Goal: Information Seeking & Learning: Learn about a topic

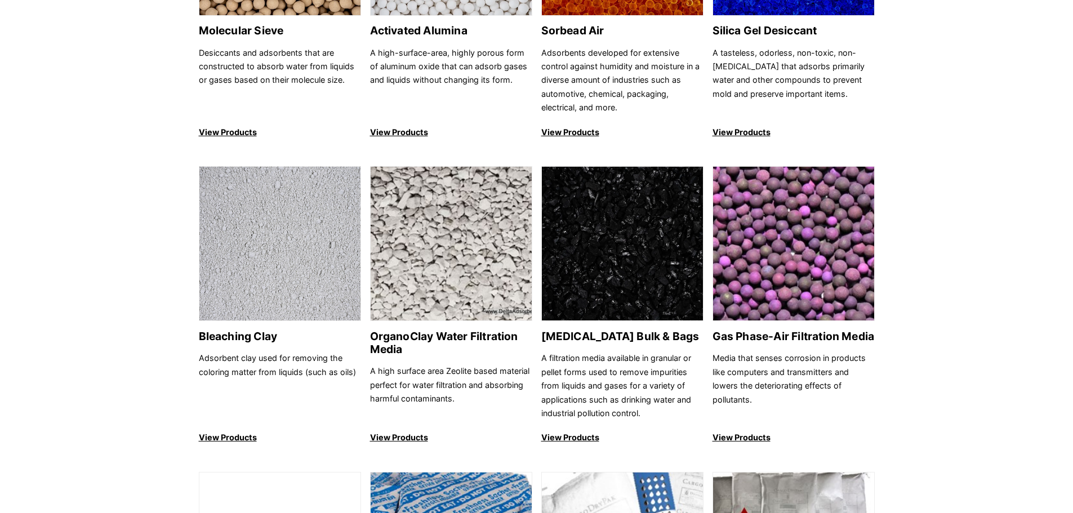
scroll to position [113, 0]
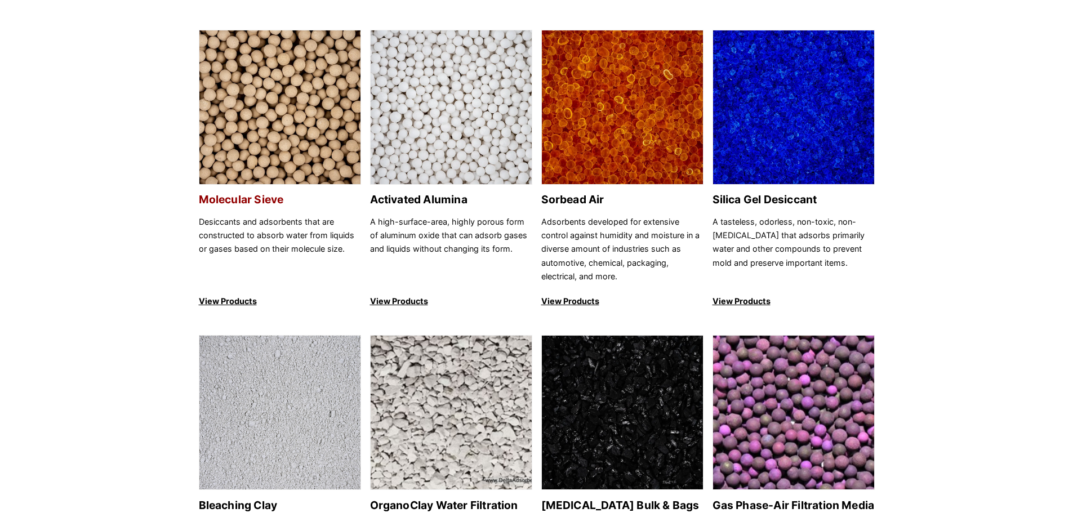
click at [249, 197] on h2 "Molecular Sieve" at bounding box center [280, 199] width 162 height 13
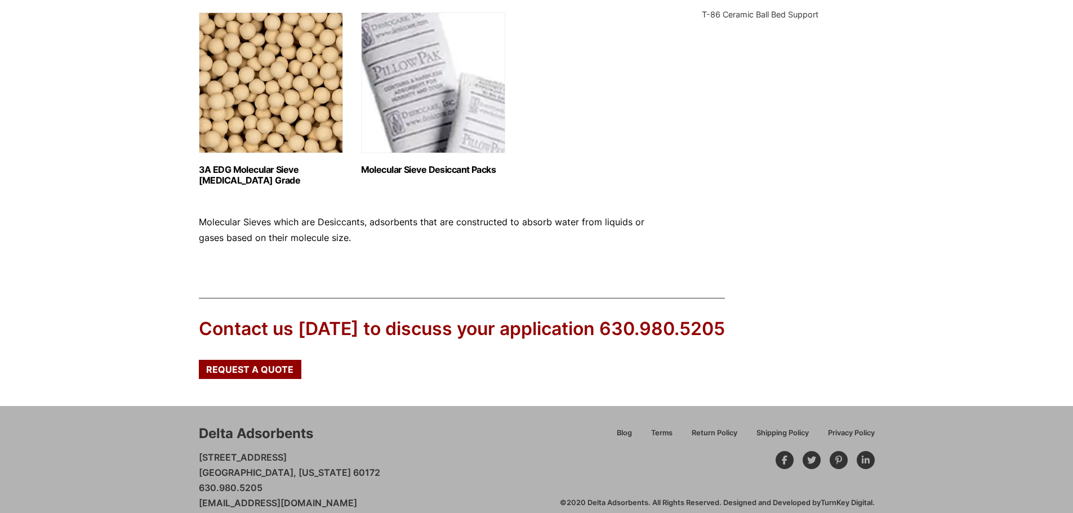
scroll to position [576, 0]
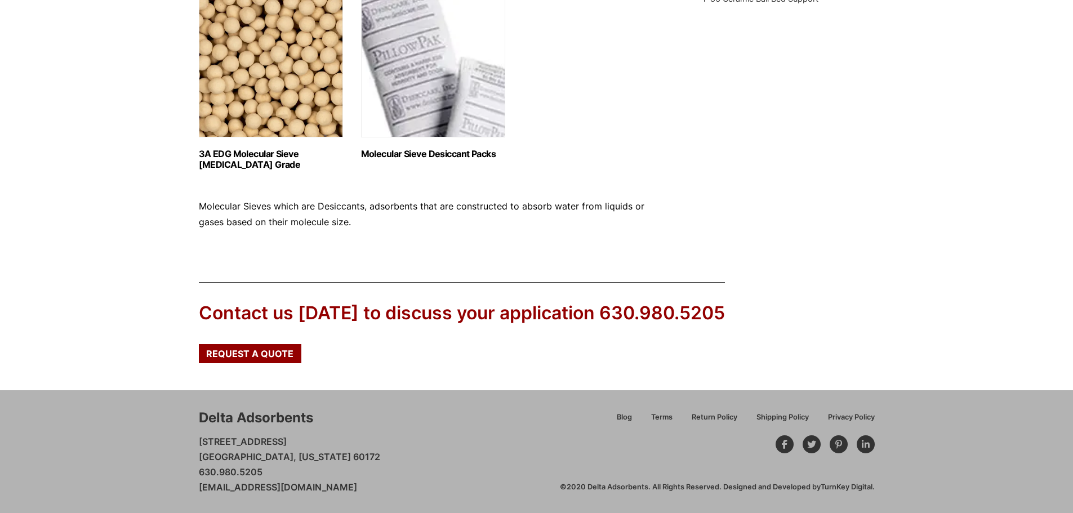
click at [209, 152] on h2 "3A EDG Molecular Sieve Ethanol Grade (1)" at bounding box center [271, 159] width 144 height 21
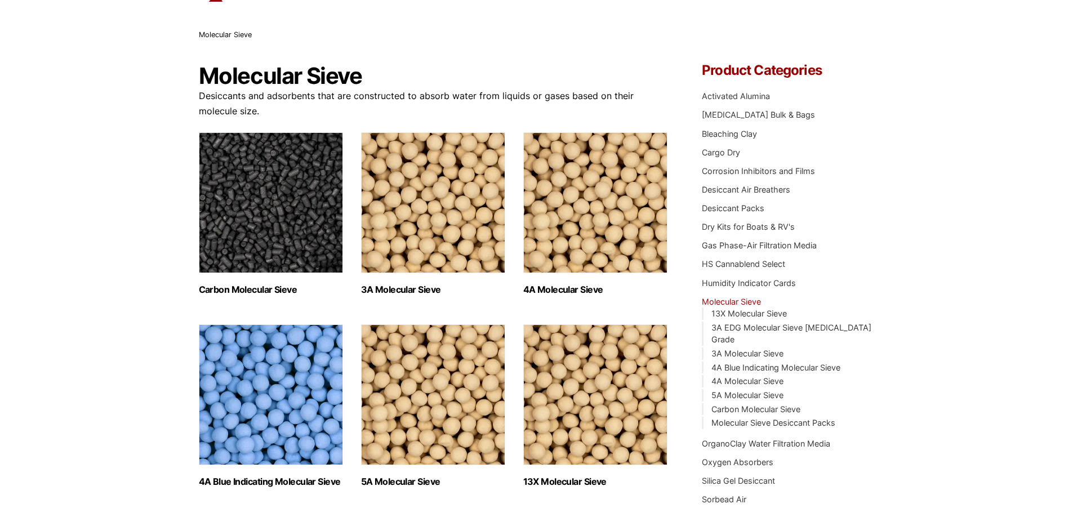
scroll to position [0, 0]
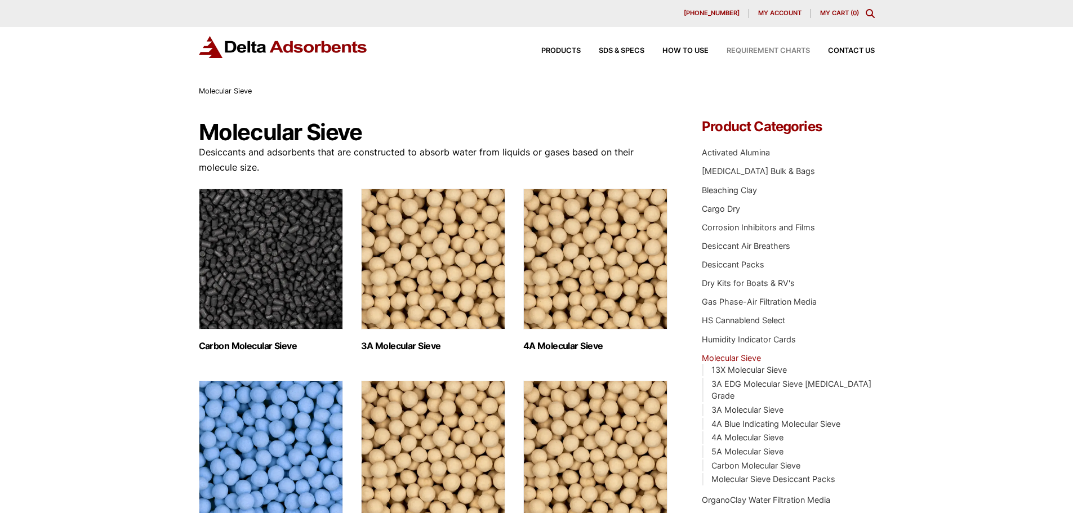
click at [783, 49] on span "Requirement Charts" at bounding box center [767, 50] width 83 height 7
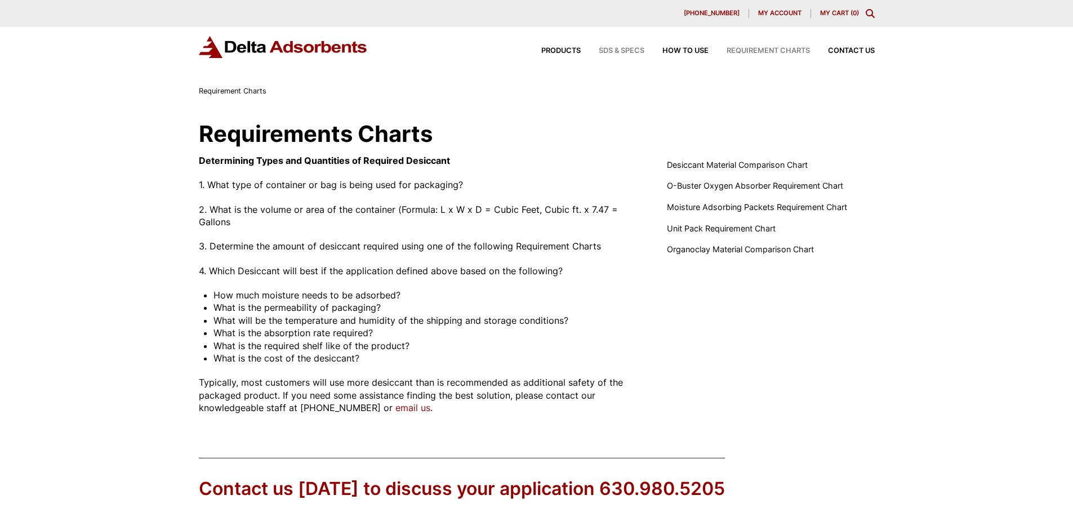
click at [621, 51] on span "SDS & SPECS" at bounding box center [622, 50] width 46 height 7
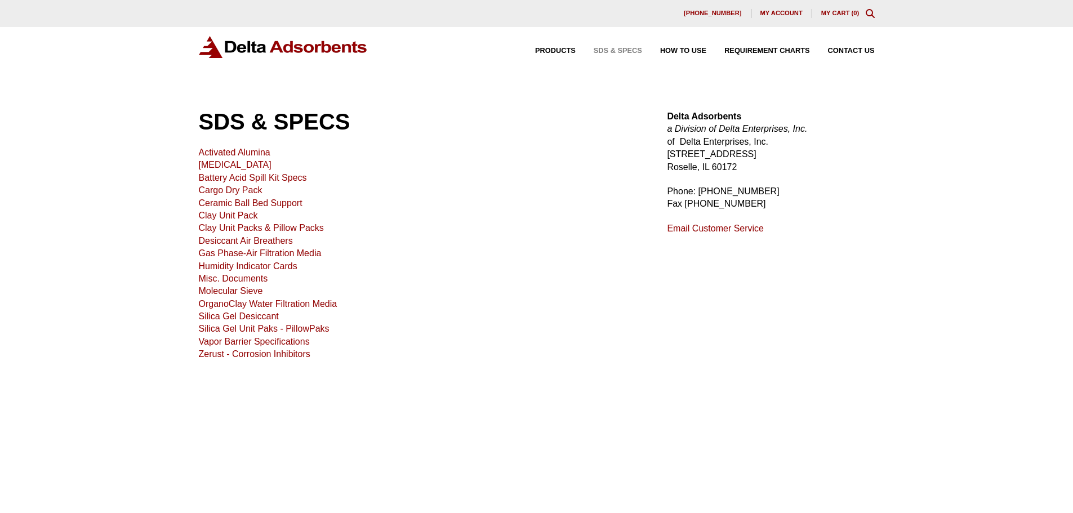
click at [212, 344] on link "Vapor Barrier Specifications" at bounding box center [254, 342] width 111 height 10
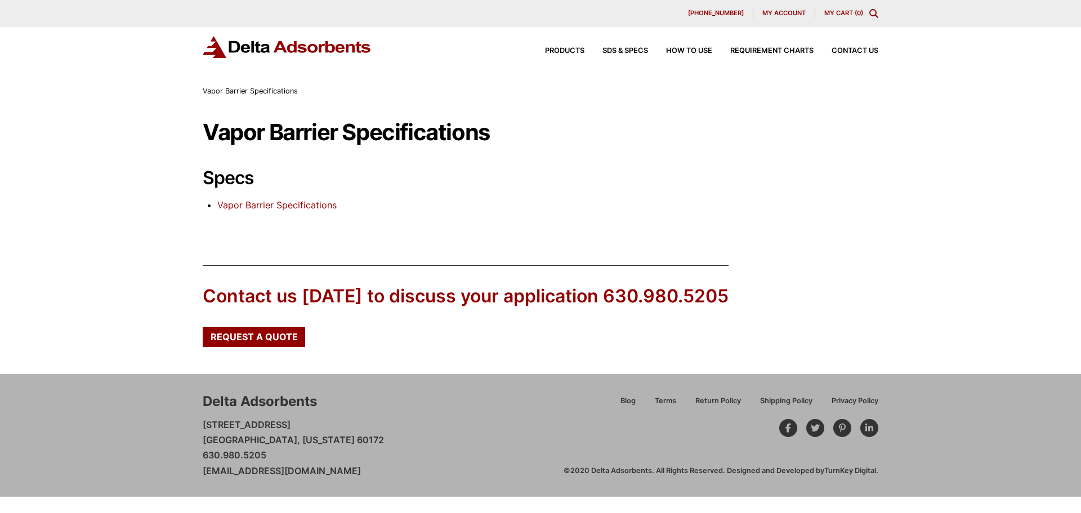
click at [245, 202] on link "Vapor Barrier Specifications" at bounding box center [276, 204] width 119 height 11
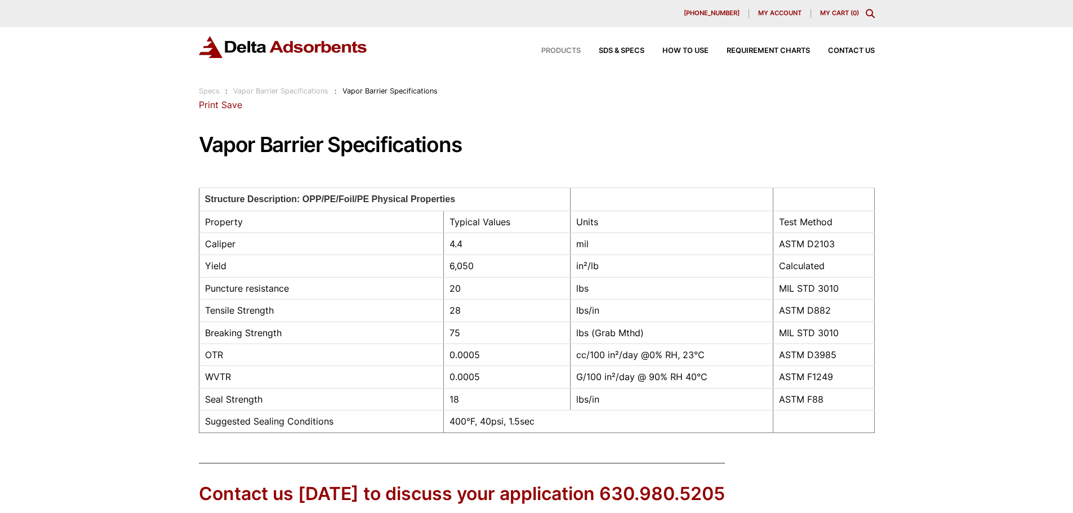
click at [561, 49] on span "Products" at bounding box center [560, 50] width 39 height 7
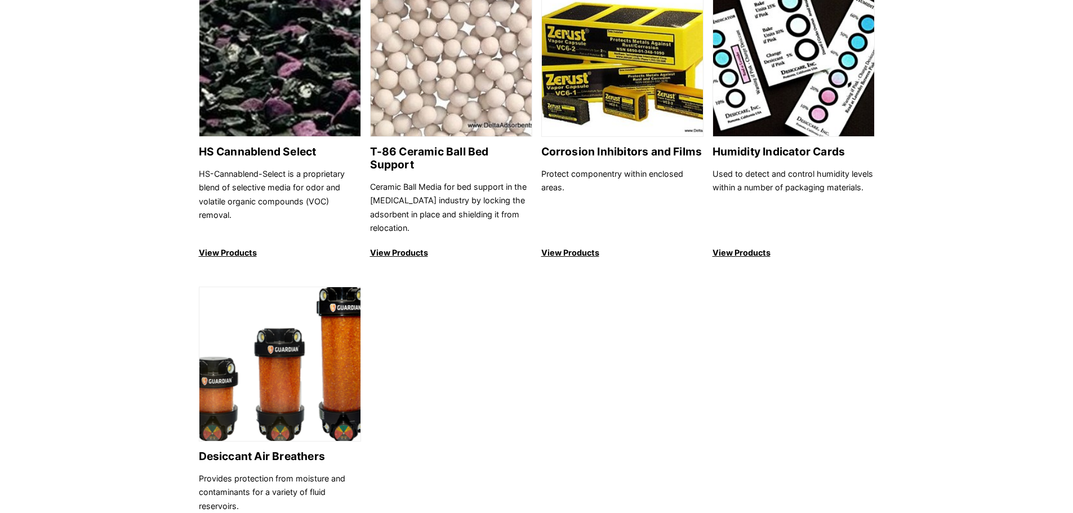
scroll to position [1070, 0]
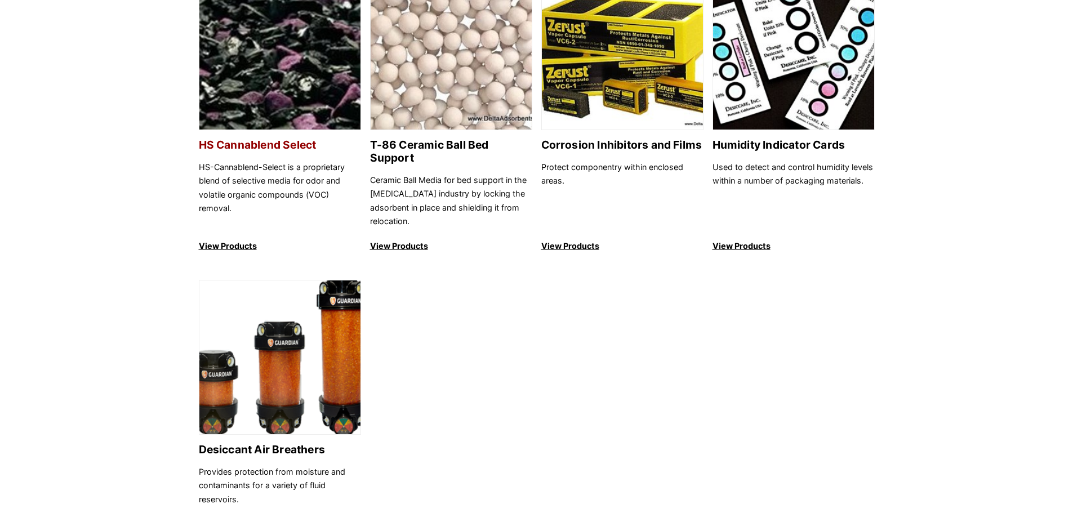
click at [211, 239] on p "View Products" at bounding box center [280, 246] width 162 height 14
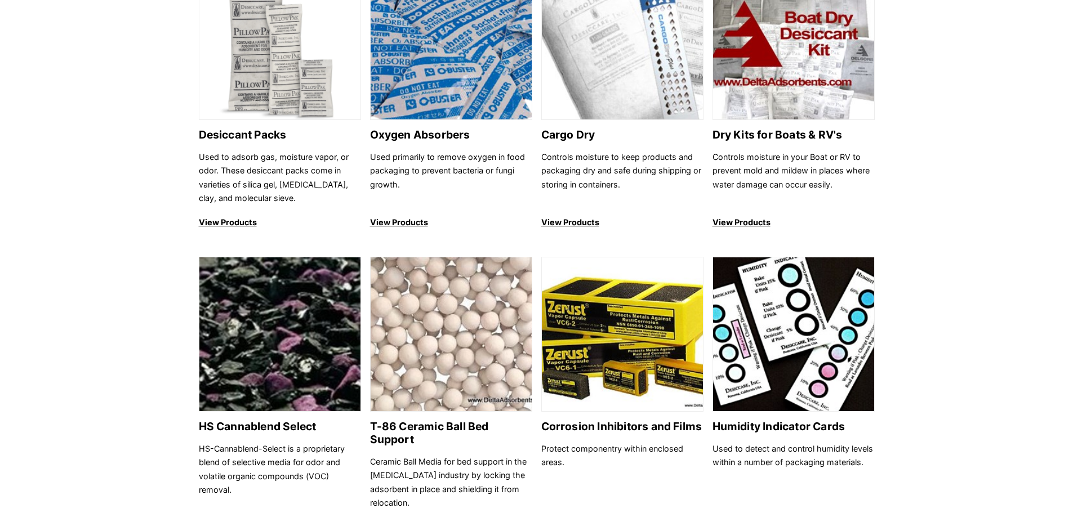
scroll to position [732, 0]
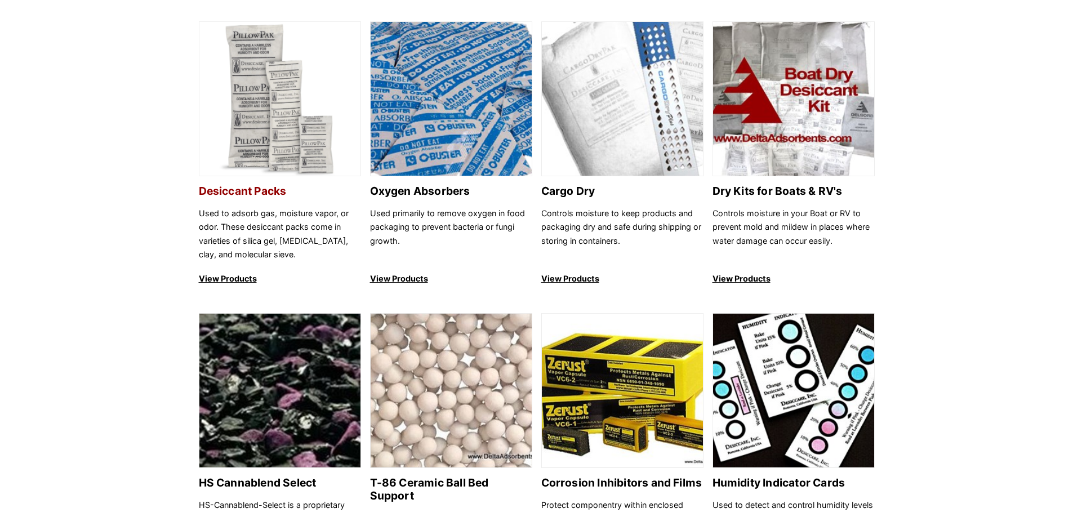
click at [217, 283] on p "View Products" at bounding box center [280, 279] width 162 height 14
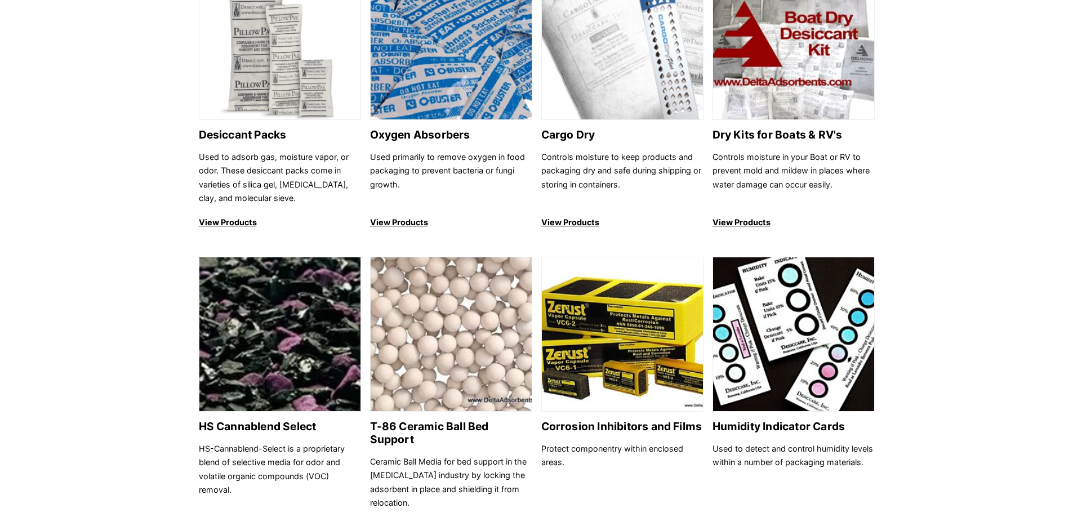
scroll to position [845, 0]
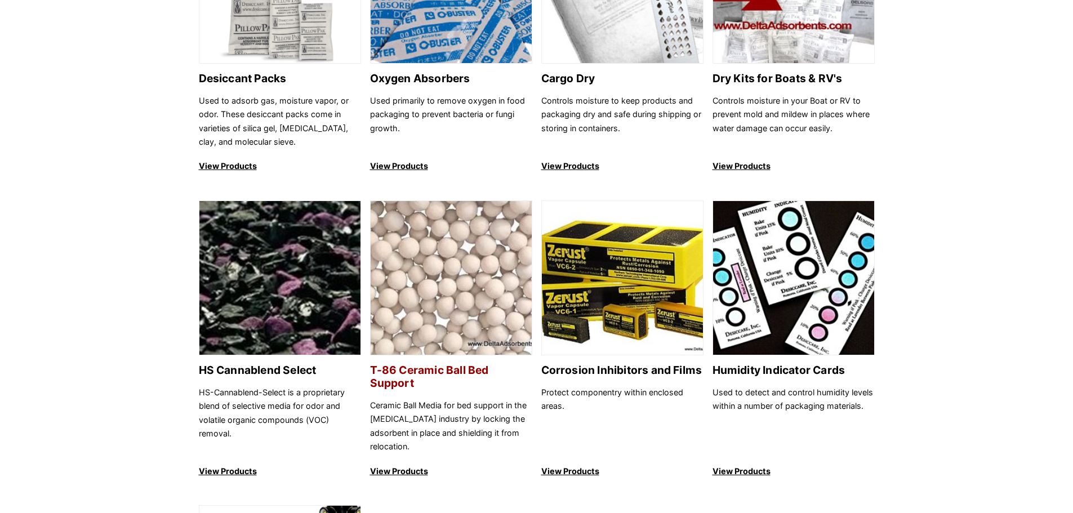
click at [387, 465] on p "View Products" at bounding box center [451, 472] width 162 height 14
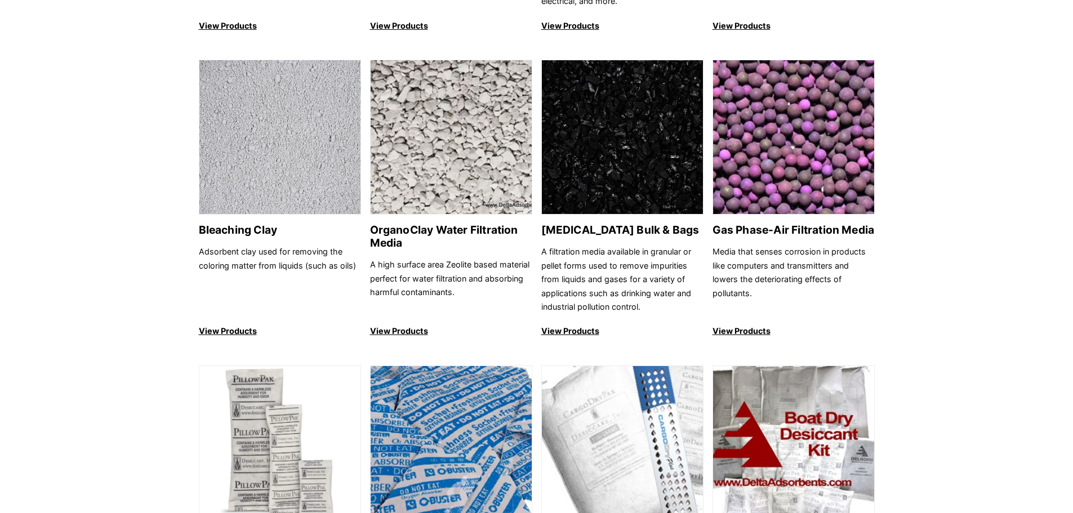
scroll to position [364, 0]
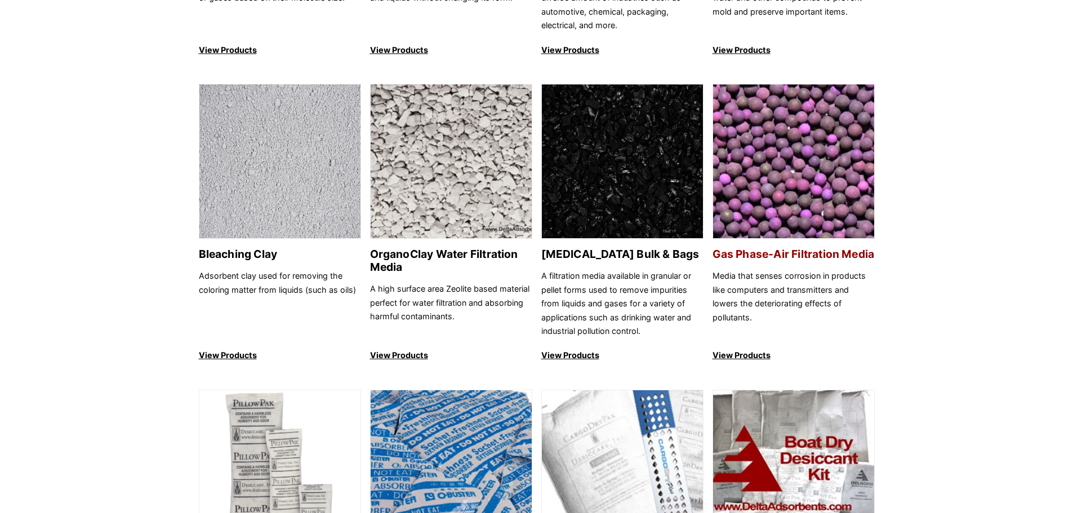
click at [756, 358] on p "View Products" at bounding box center [793, 356] width 162 height 14
click at [395, 357] on p "View Products" at bounding box center [451, 356] width 162 height 14
click at [586, 357] on p "View Products" at bounding box center [622, 356] width 162 height 14
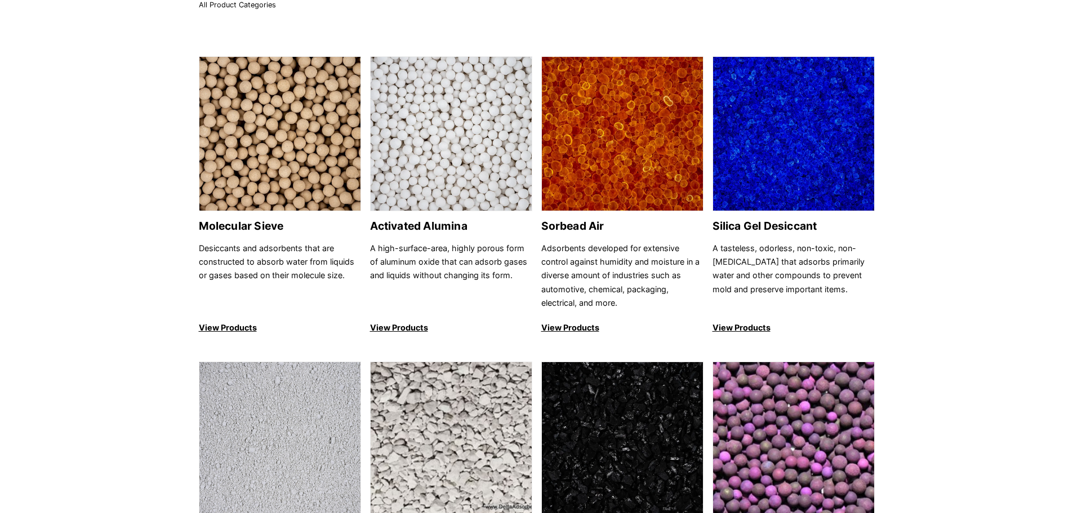
scroll to position [82, 0]
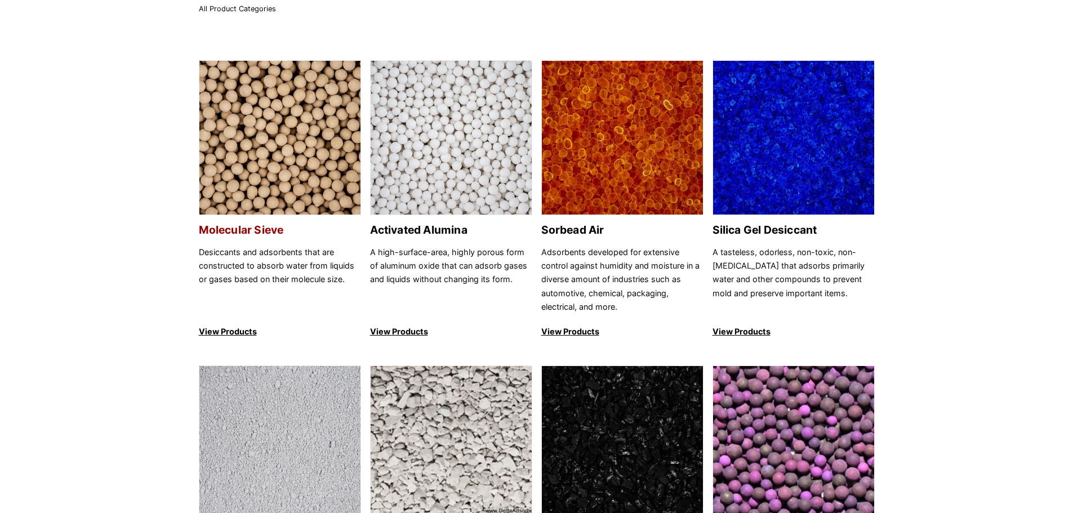
click at [216, 332] on p "View Products" at bounding box center [280, 332] width 162 height 14
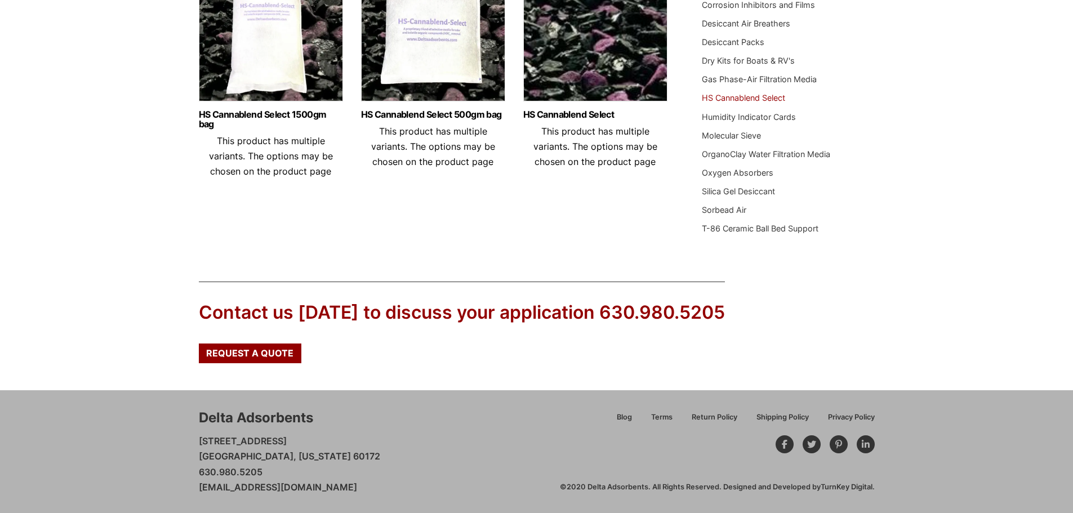
scroll to position [166, 0]
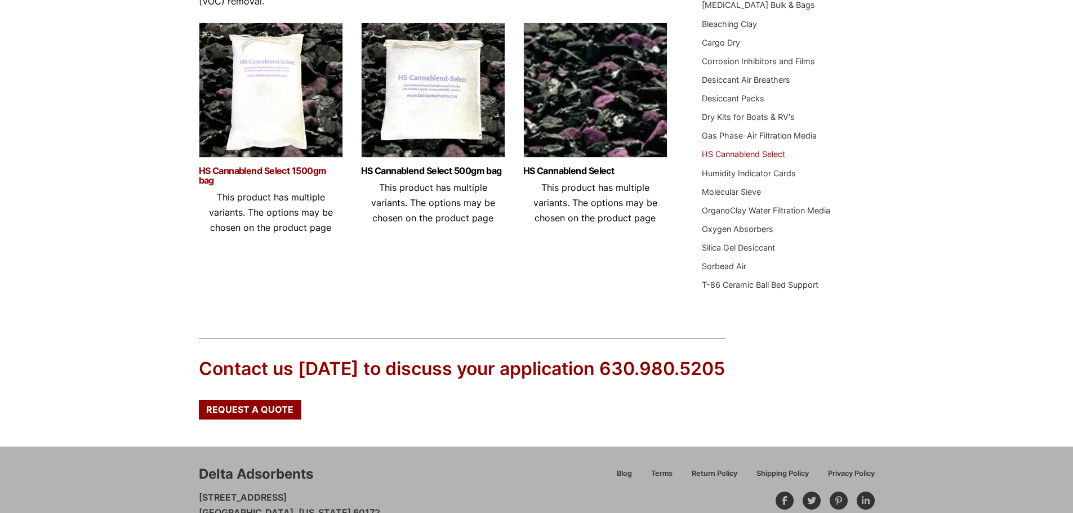
click at [209, 173] on link "HS Cannablend Select 1500gm bag" at bounding box center [271, 175] width 144 height 19
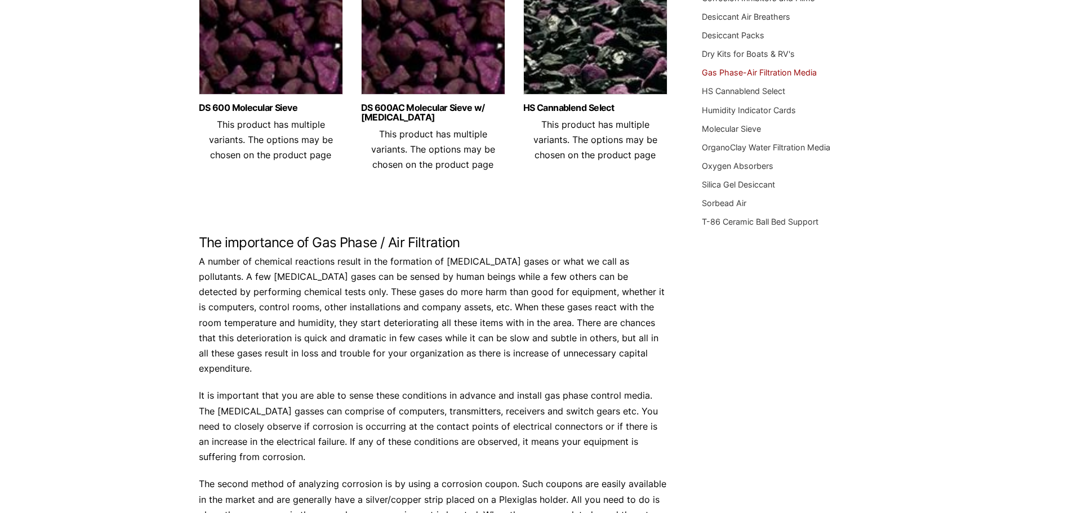
scroll to position [169, 0]
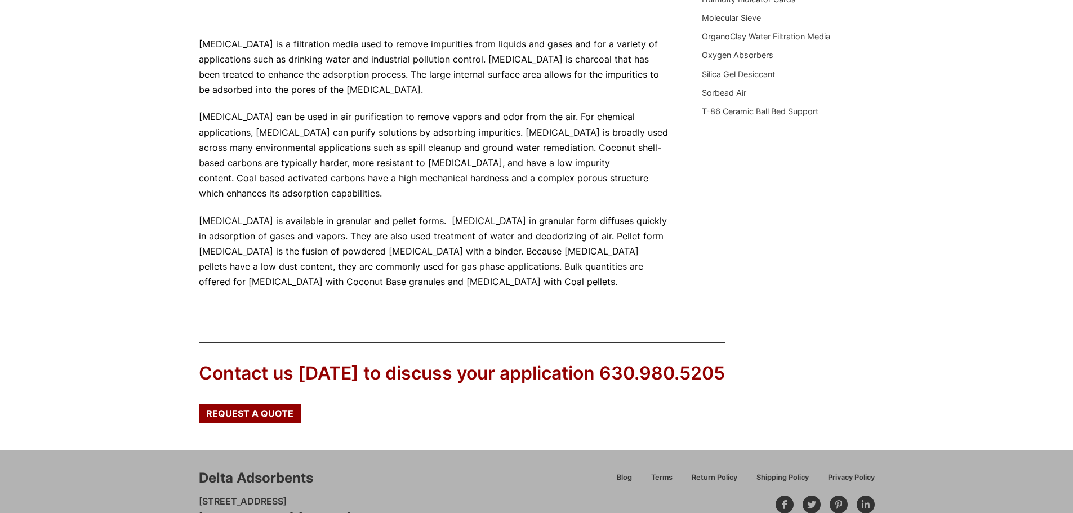
scroll to position [394, 0]
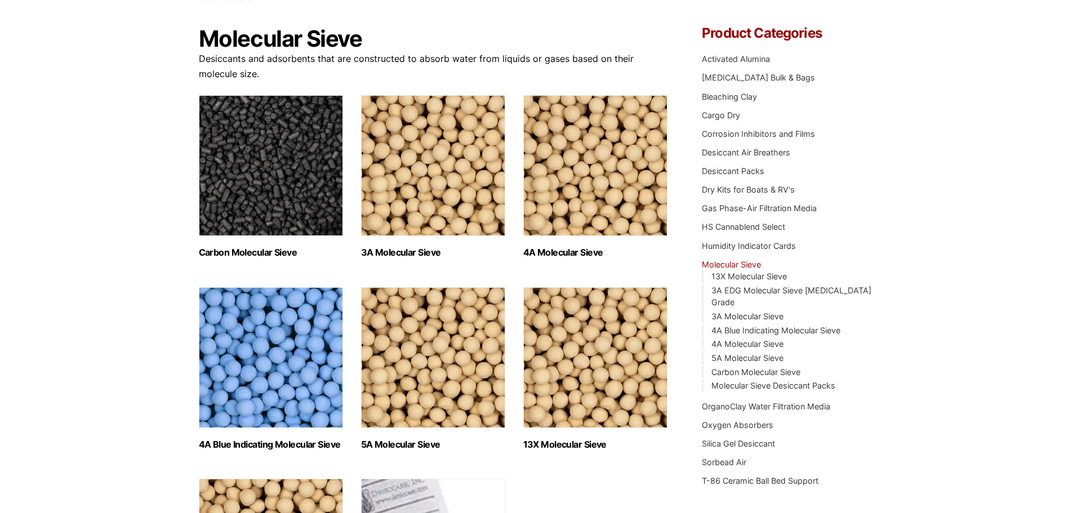
scroll to position [56, 0]
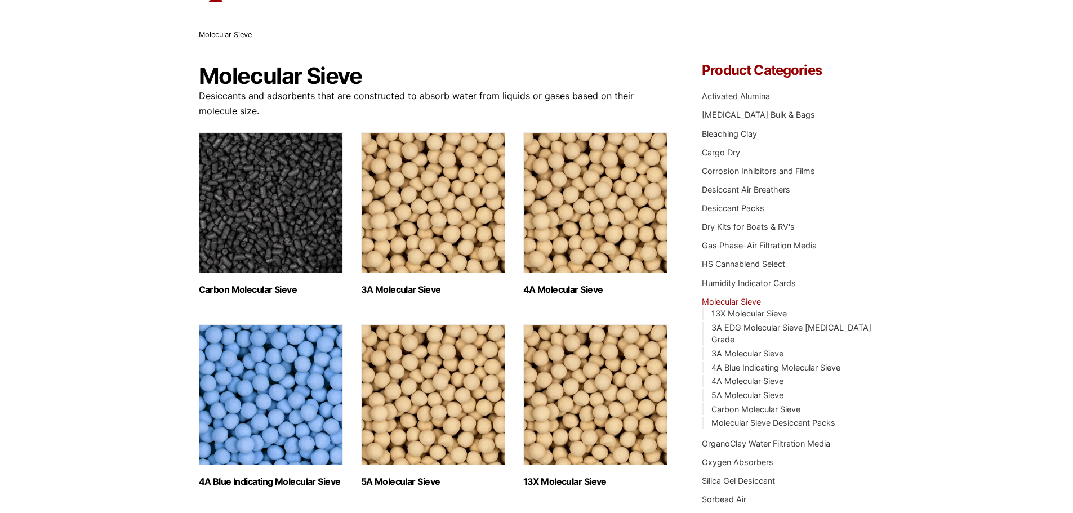
click at [247, 289] on h2 "Carbon Molecular Sieve (1)" at bounding box center [271, 289] width 144 height 11
